Goal: Use online tool/utility: Utilize a website feature to perform a specific function

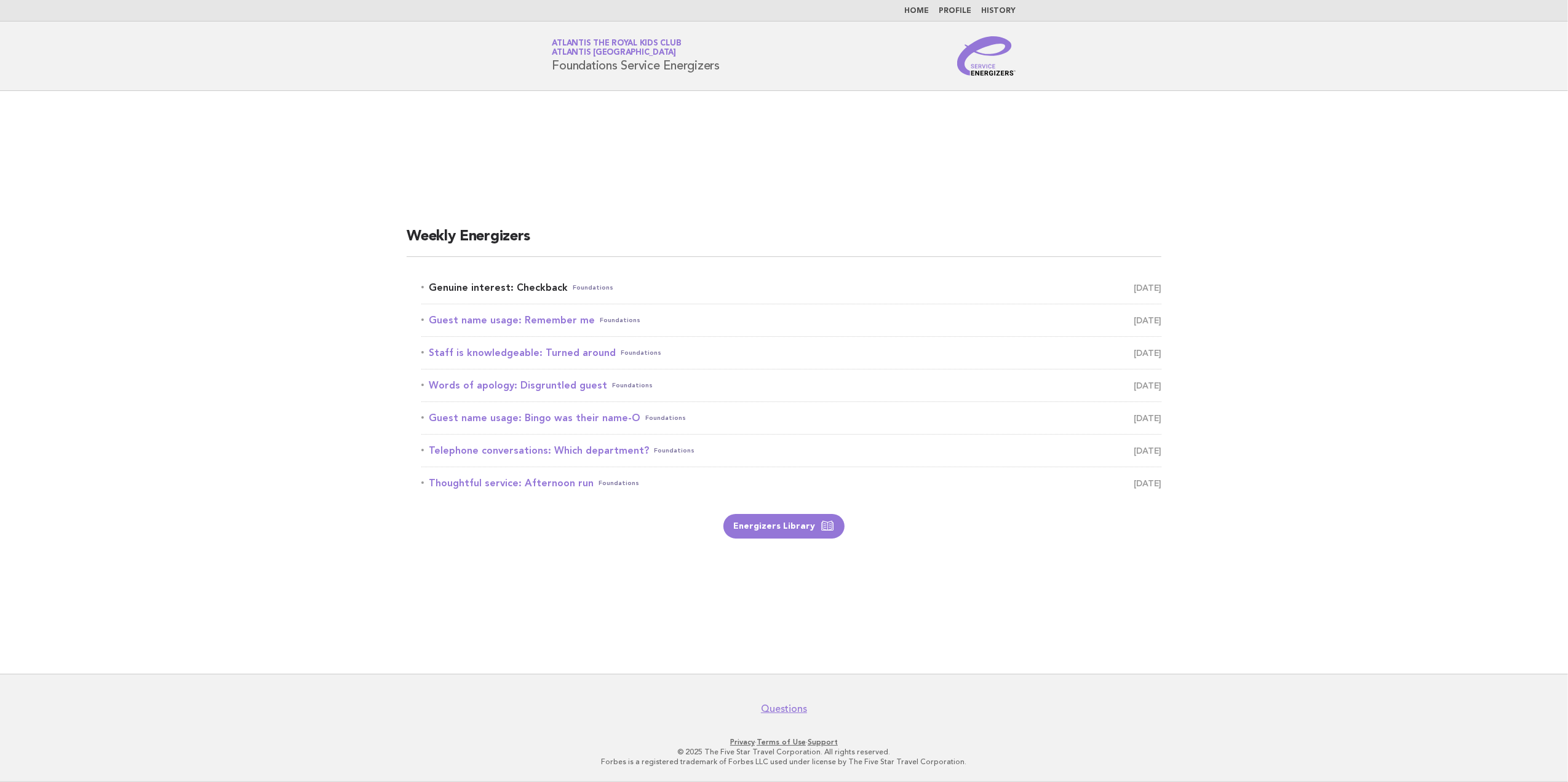
click at [503, 288] on link "Genuine interest: Checkback Foundations October 8" at bounding box center [791, 288] width 740 height 17
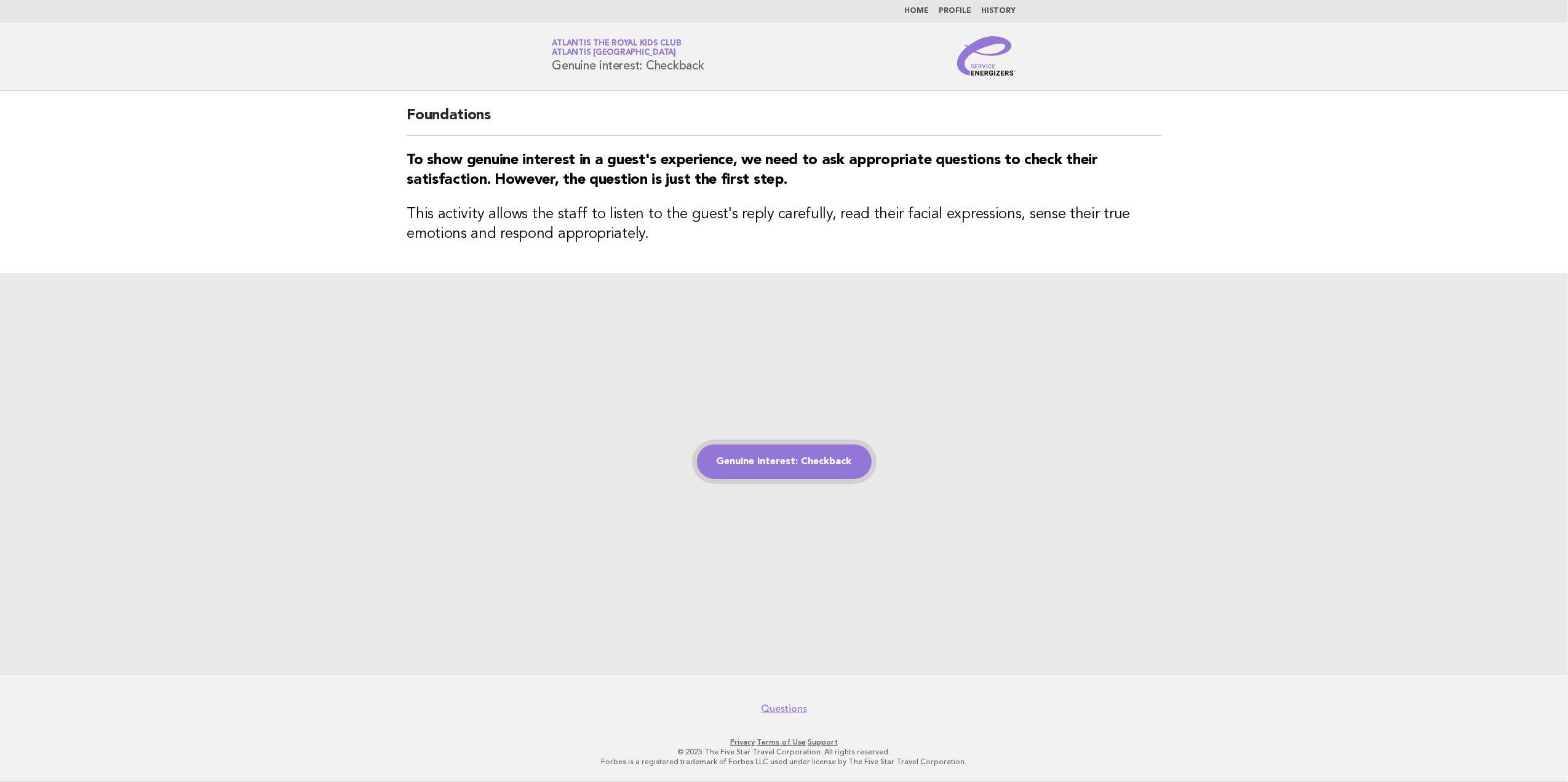
click at [823, 455] on link "Genuine interest: Checkback" at bounding box center [784, 462] width 175 height 34
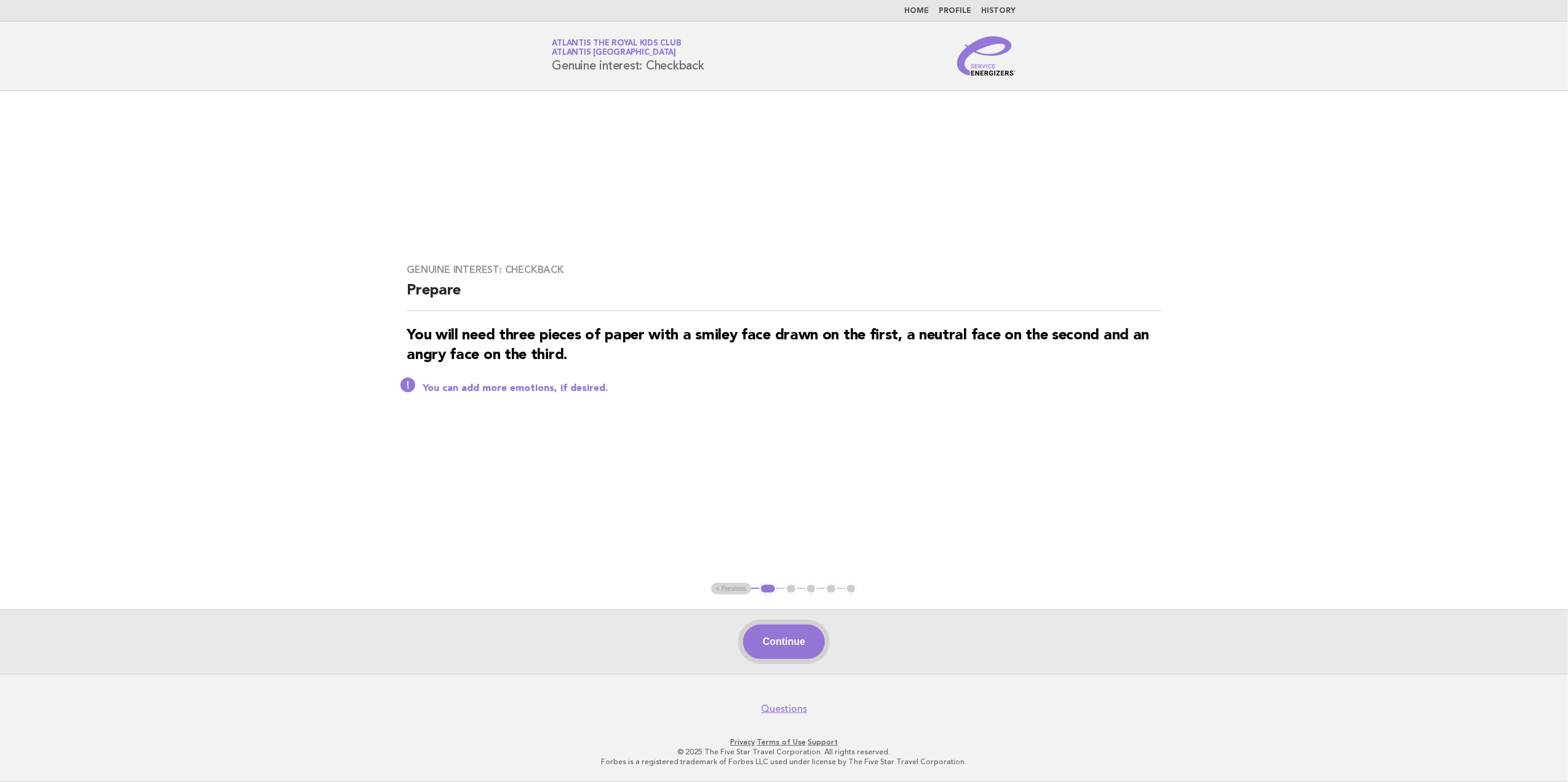
click at [786, 650] on button "Continue" at bounding box center [784, 642] width 82 height 34
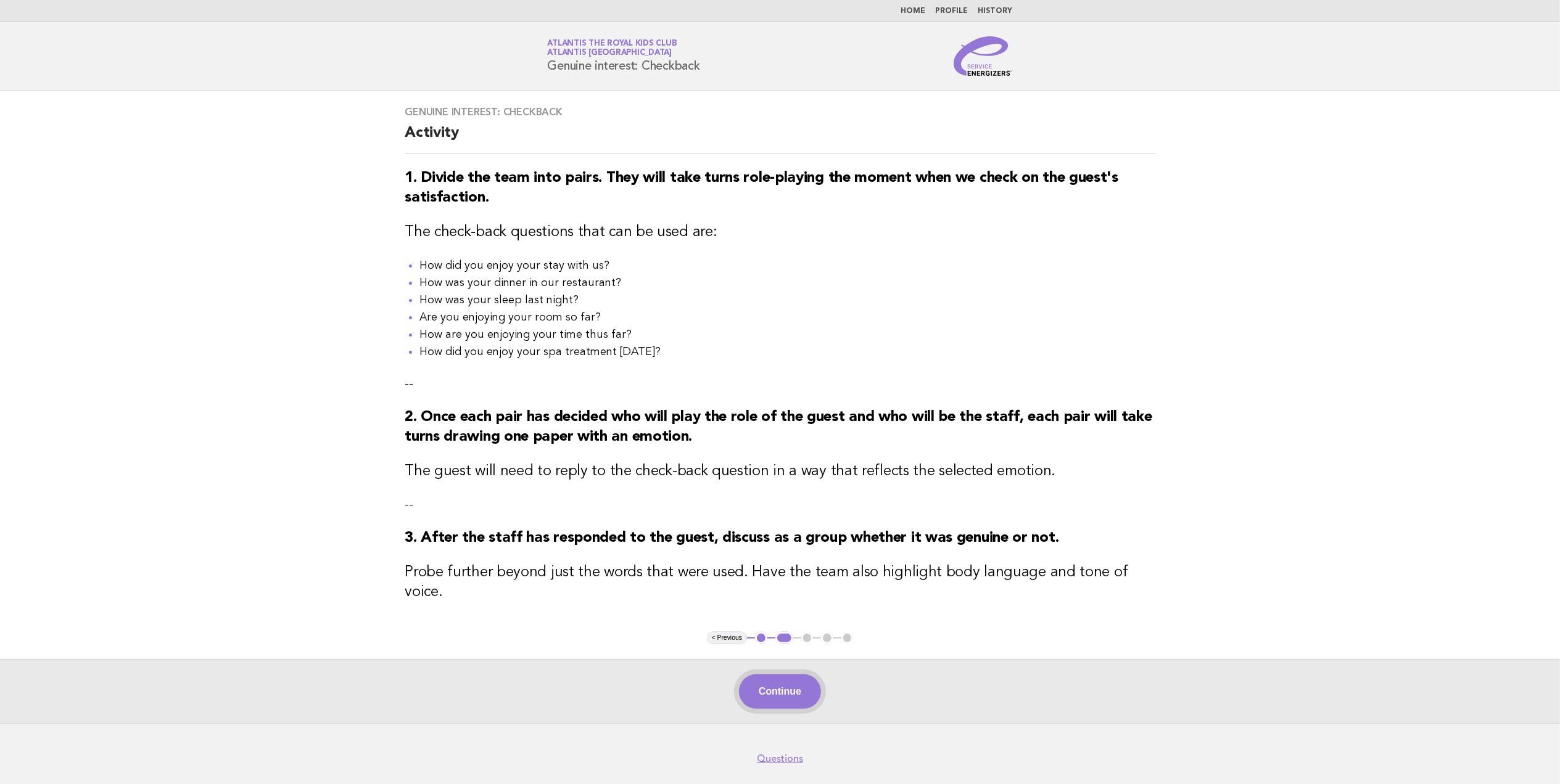
click at [797, 678] on button "Continue" at bounding box center [780, 692] width 82 height 35
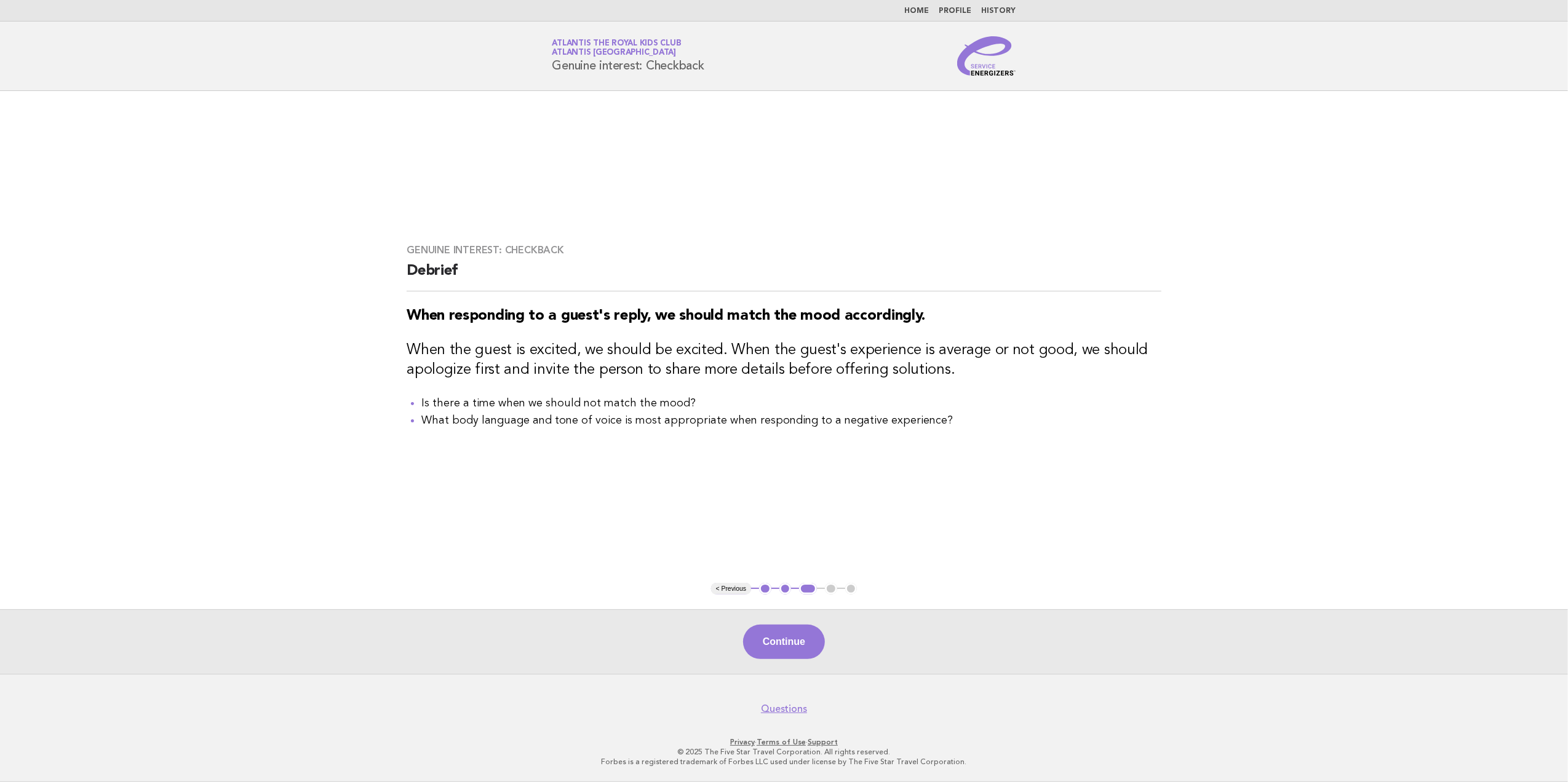
click at [805, 617] on div "Continue" at bounding box center [784, 642] width 1568 height 64
click at [801, 630] on button "Continue" at bounding box center [784, 642] width 82 height 34
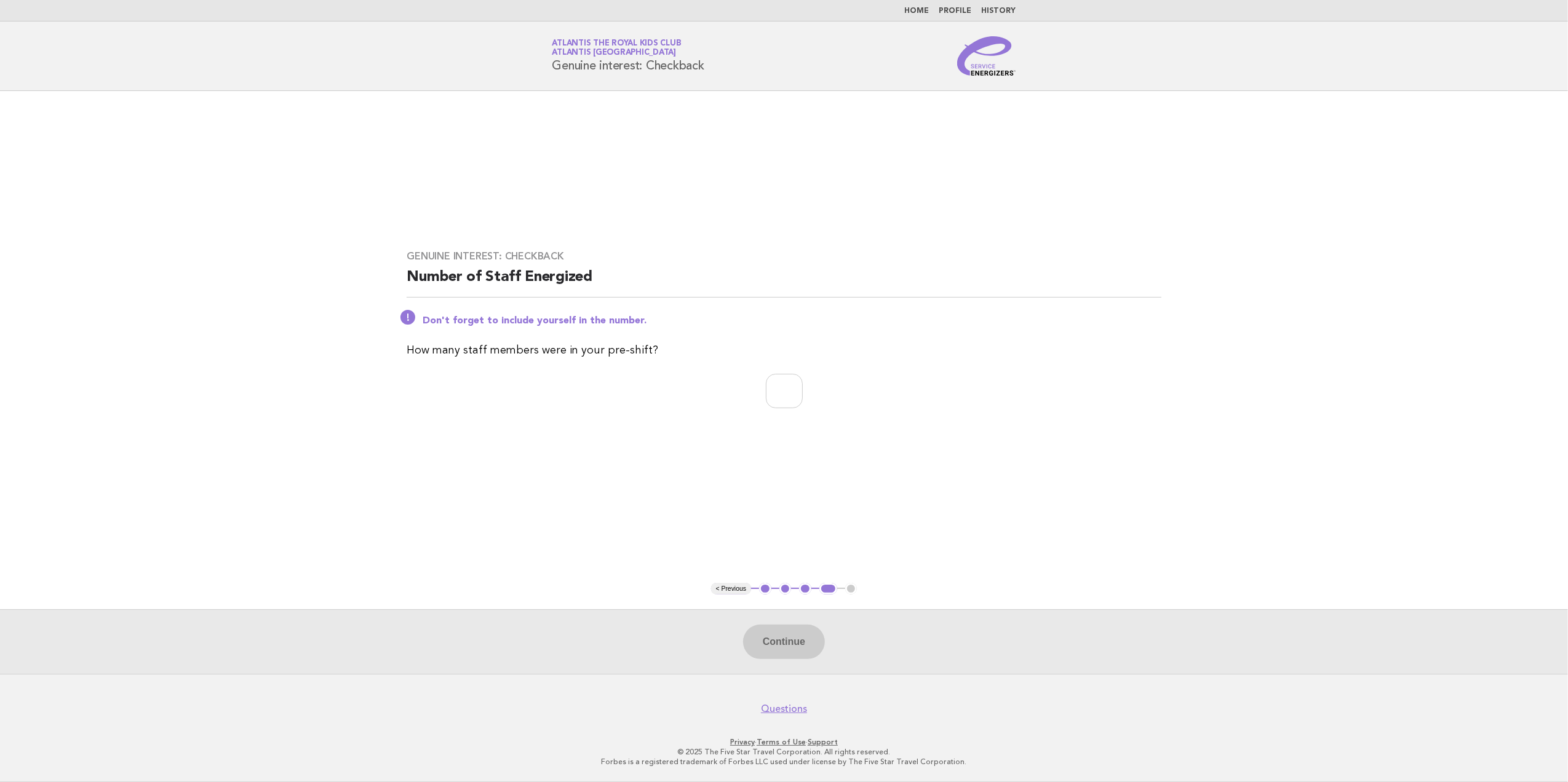
click at [739, 378] on p at bounding box center [784, 391] width 755 height 34
click at [772, 384] on input "number" at bounding box center [784, 391] width 37 height 34
type input "*"
click at [772, 660] on div "Continue" at bounding box center [784, 642] width 1568 height 64
click at [798, 643] on button "Continue" at bounding box center [784, 642] width 82 height 34
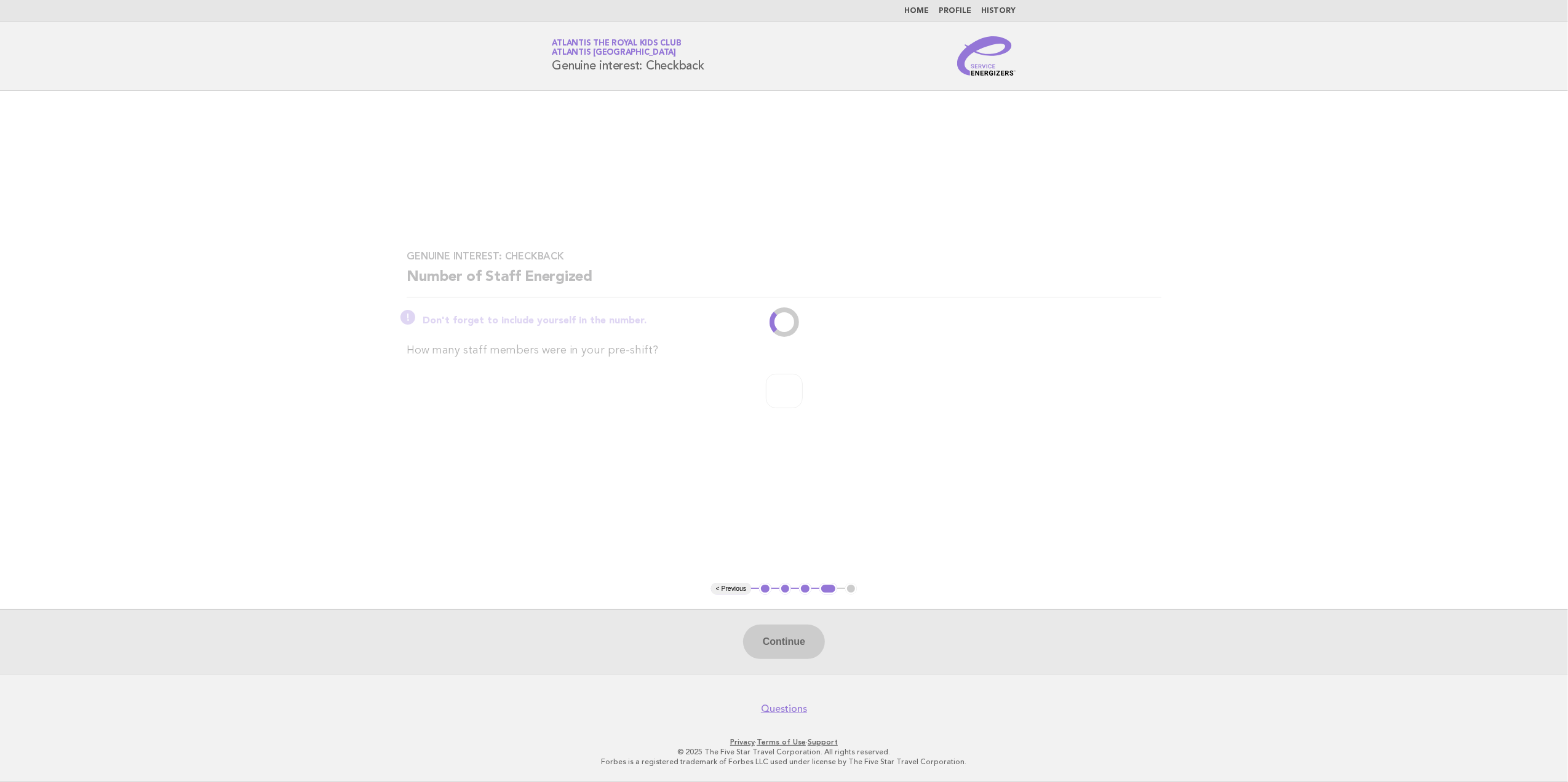
click at [1349, 363] on main "Genuine interest: Checkback Number of Staff Energized Don't forget to include y…" at bounding box center [784, 383] width 1568 height 583
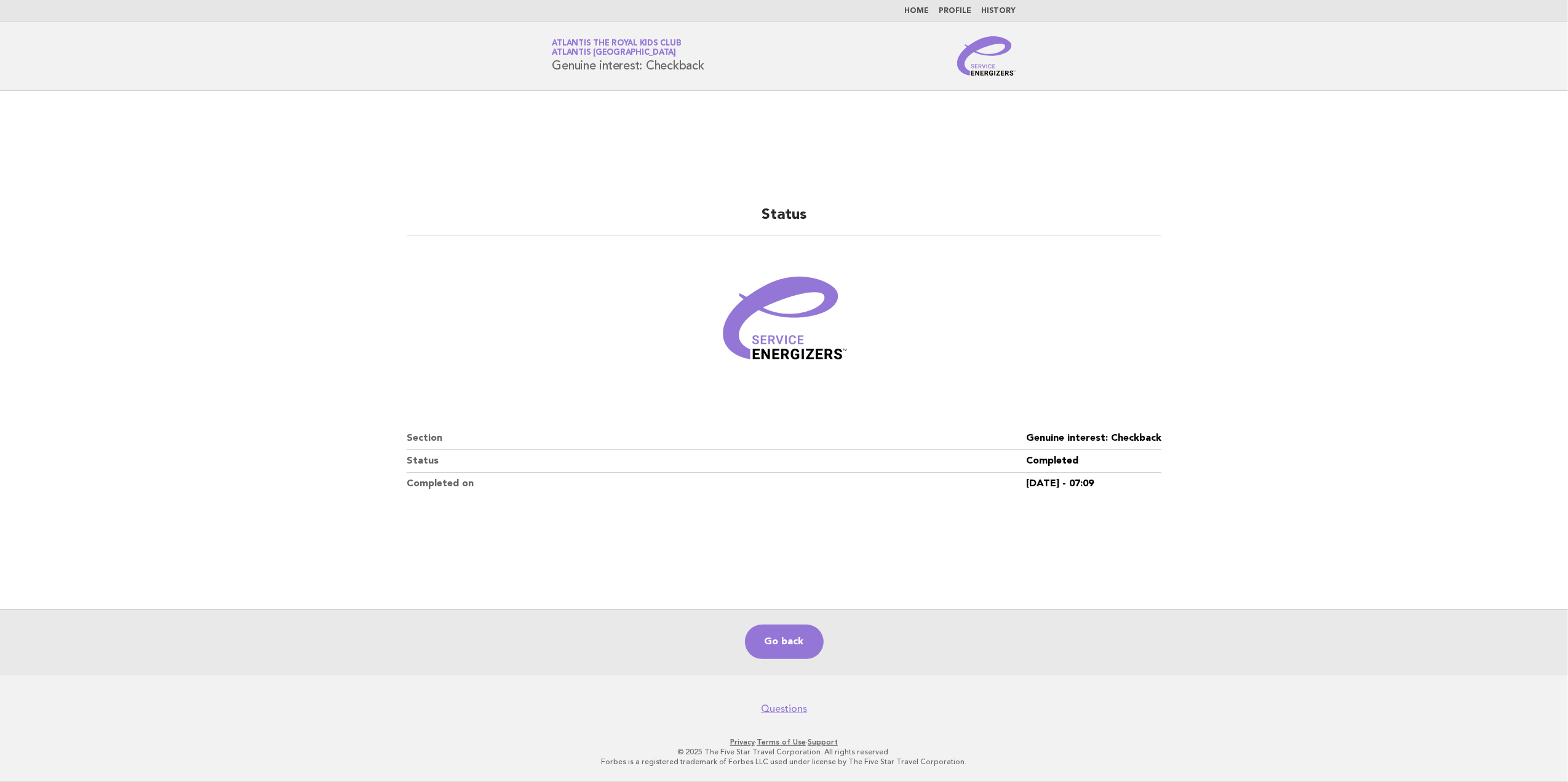
click at [1339, 249] on main "Status Section Genuine interest: Checkback Status Completed Completed on 08/Oct…" at bounding box center [784, 383] width 1568 height 583
